Goal: Find specific page/section: Find specific page/section

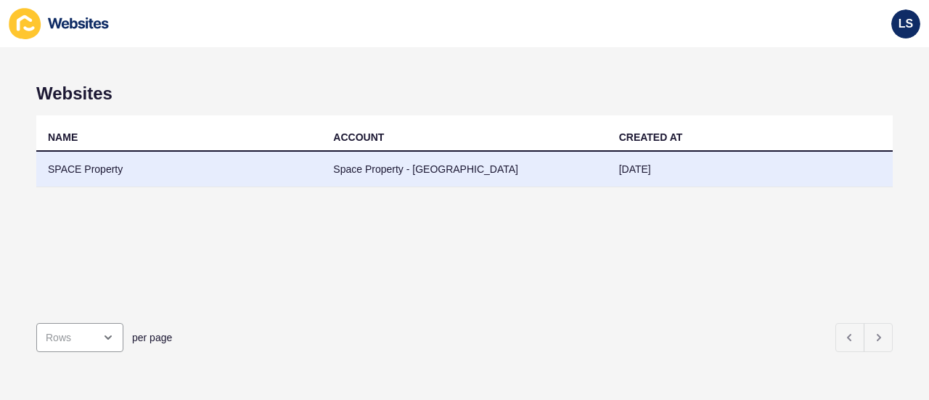
click at [302, 167] on td "SPACE Property" at bounding box center [178, 170] width 285 height 36
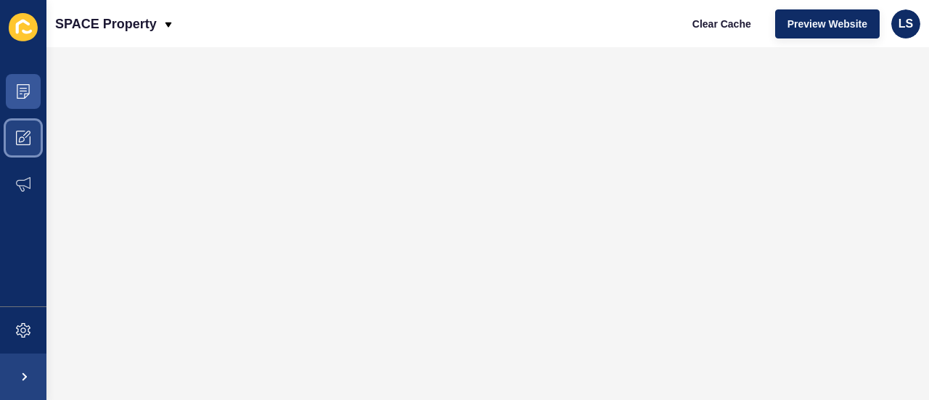
click at [24, 137] on icon at bounding box center [23, 138] width 15 height 15
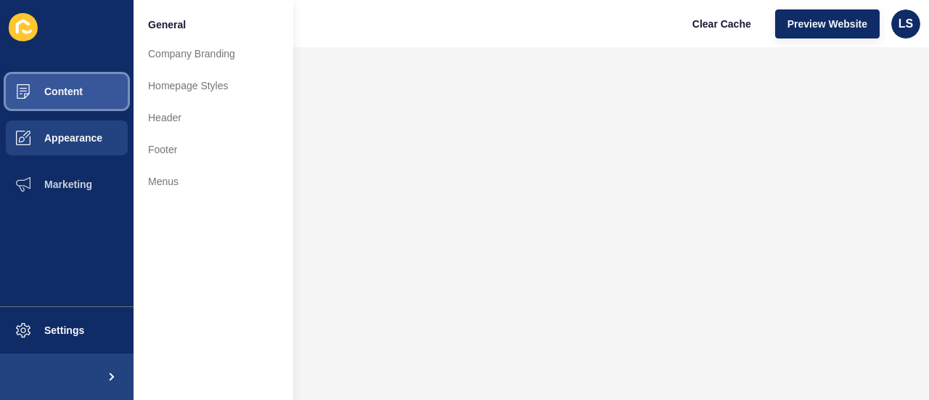
click at [100, 91] on button "Content" at bounding box center [66, 91] width 133 height 46
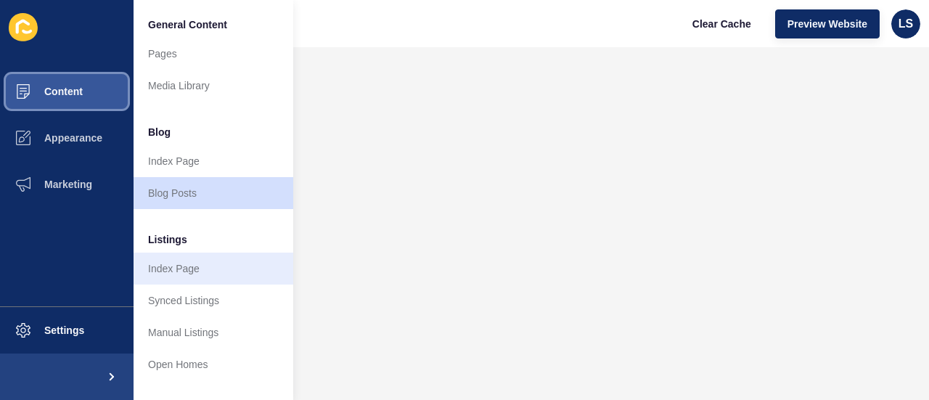
scroll to position [290, 0]
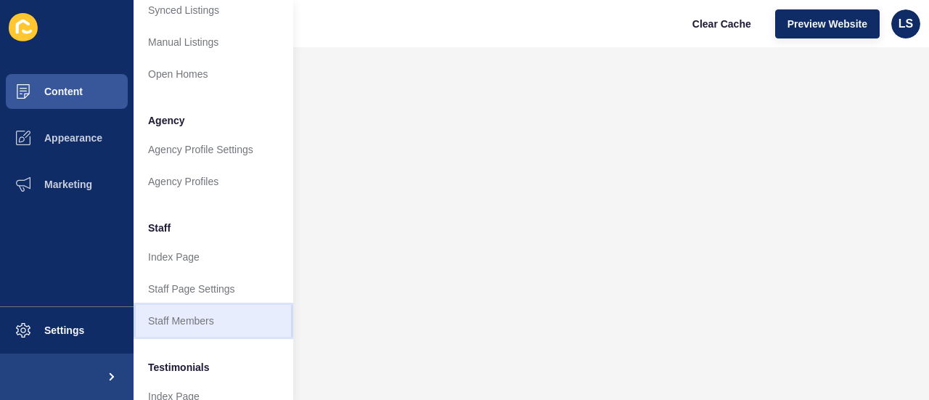
click at [197, 326] on link "Staff Members" at bounding box center [213, 321] width 160 height 32
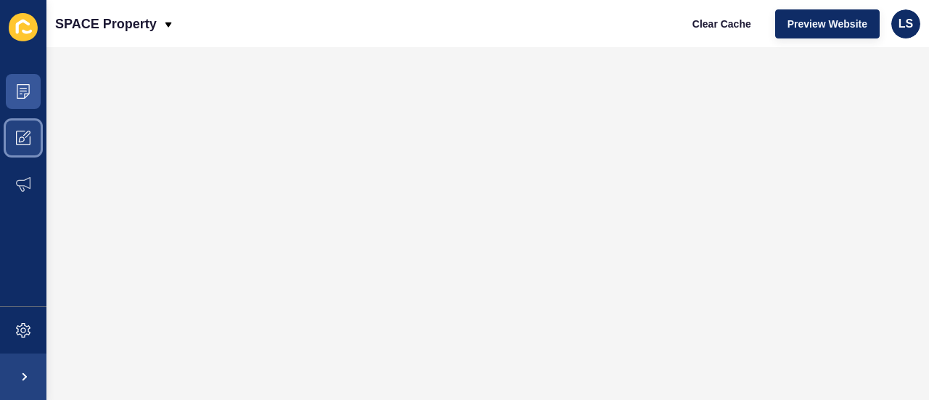
click at [32, 126] on span at bounding box center [23, 138] width 46 height 46
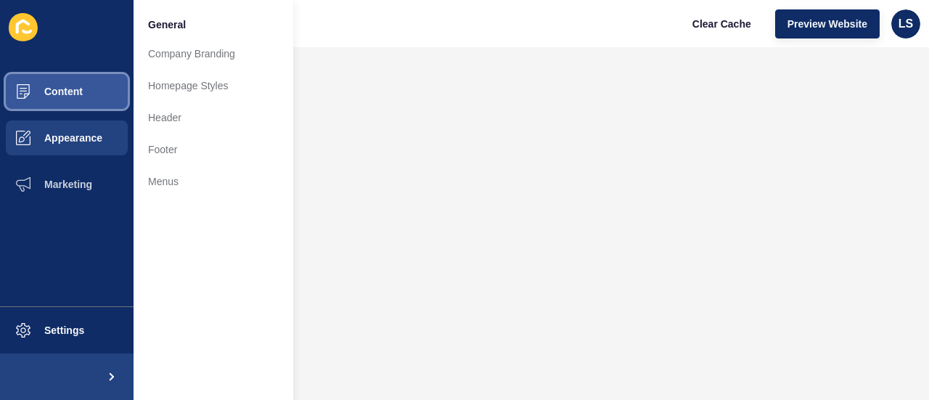
click at [41, 76] on span at bounding box center [23, 91] width 46 height 46
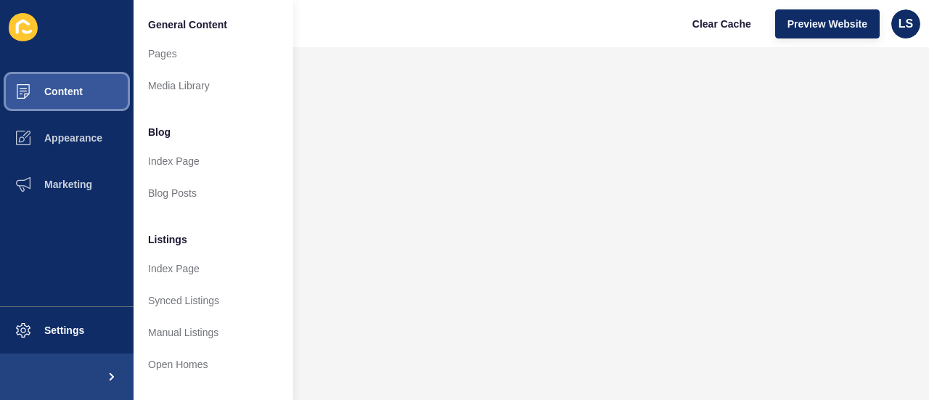
scroll to position [363, 0]
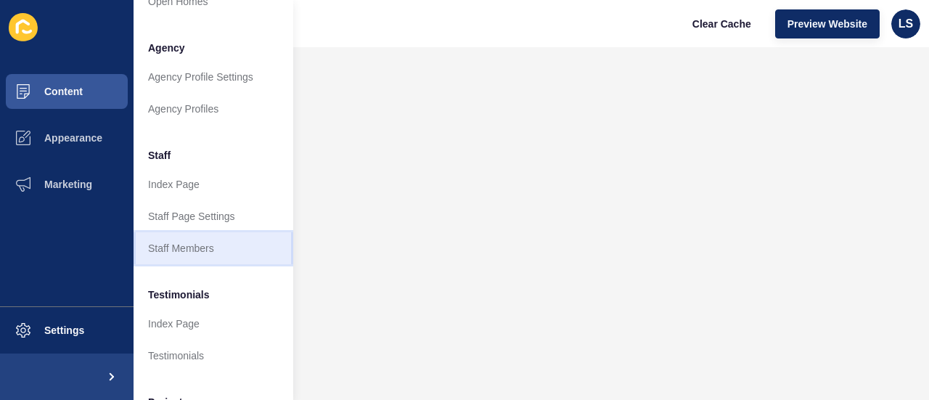
click at [191, 246] on link "Staff Members" at bounding box center [213, 248] width 160 height 32
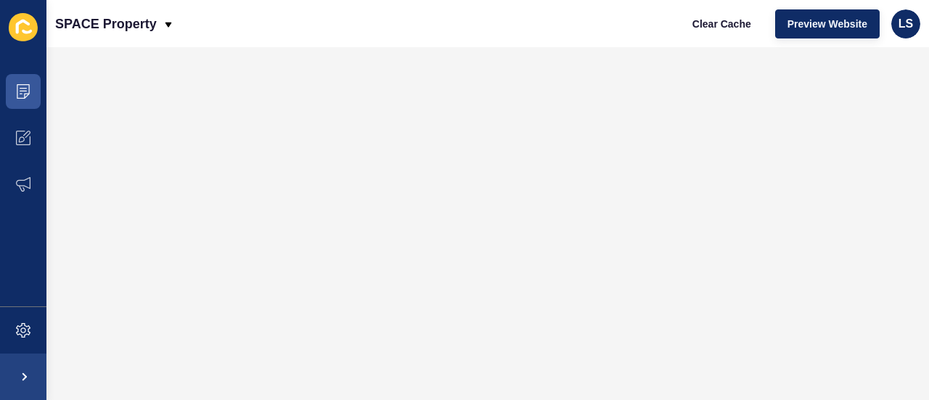
scroll to position [0, 0]
click at [32, 87] on span at bounding box center [23, 91] width 46 height 46
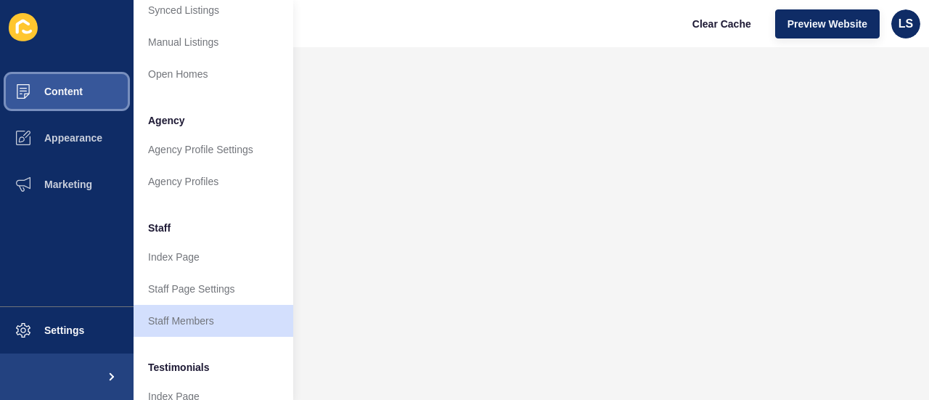
scroll to position [363, 0]
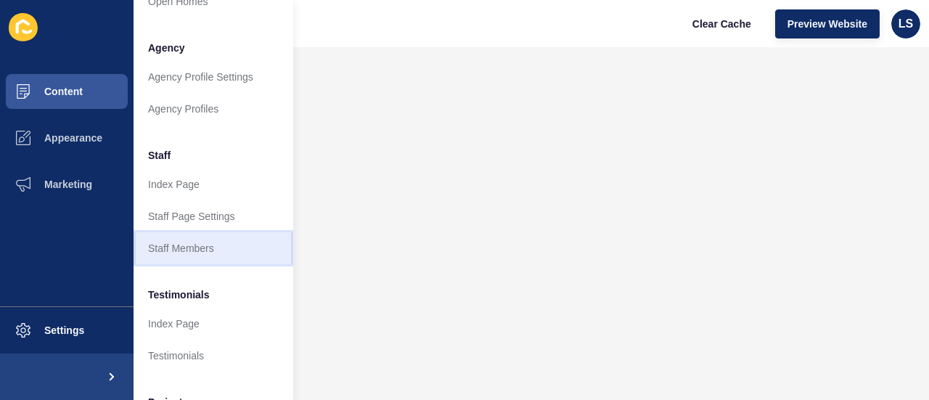
click at [211, 251] on link "Staff Members" at bounding box center [213, 248] width 160 height 32
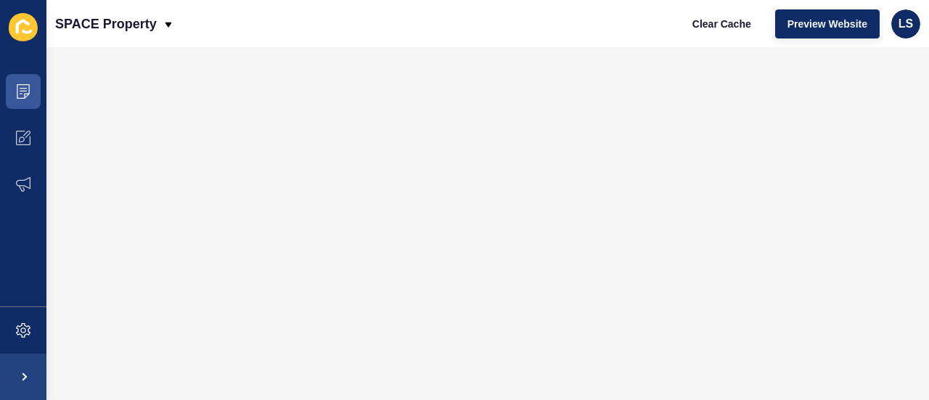
scroll to position [0, 0]
click at [31, 92] on span at bounding box center [23, 91] width 46 height 46
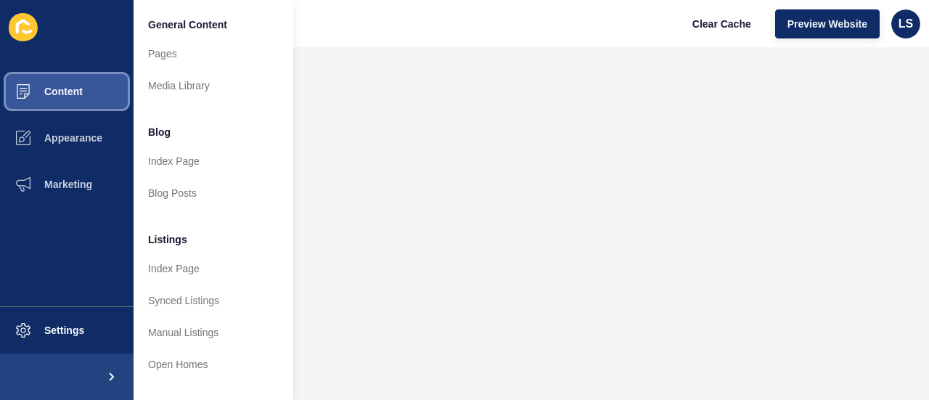
scroll to position [435, 0]
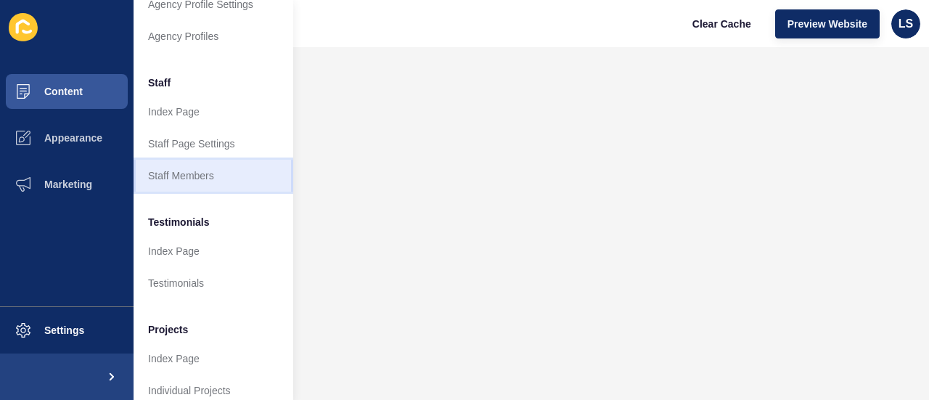
click at [184, 178] on link "Staff Members" at bounding box center [213, 176] width 160 height 32
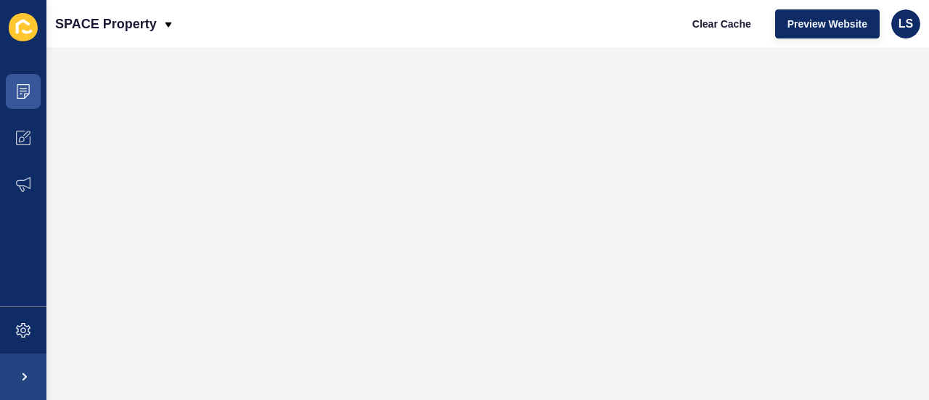
scroll to position [0, 0]
